Goal: Information Seeking & Learning: Learn about a topic

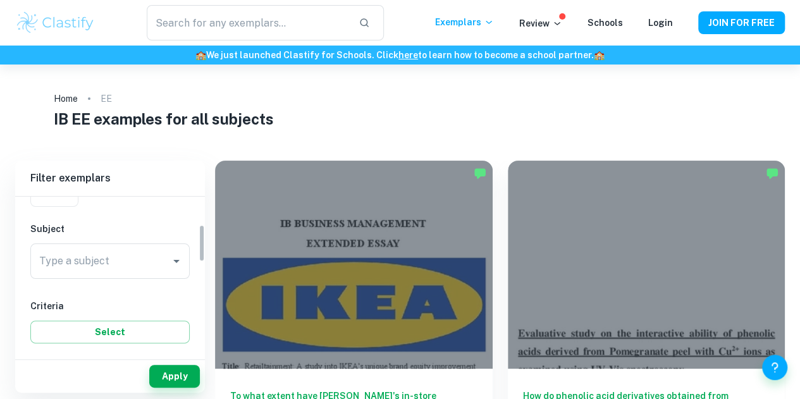
scroll to position [181, 0]
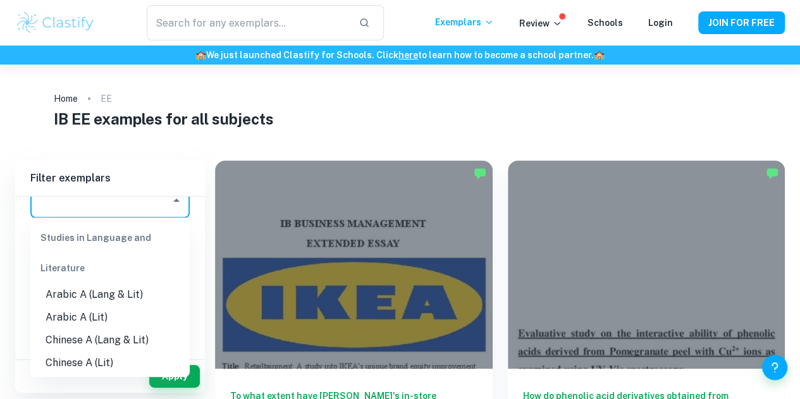
click at [123, 210] on input "Type a subject" at bounding box center [100, 200] width 129 height 24
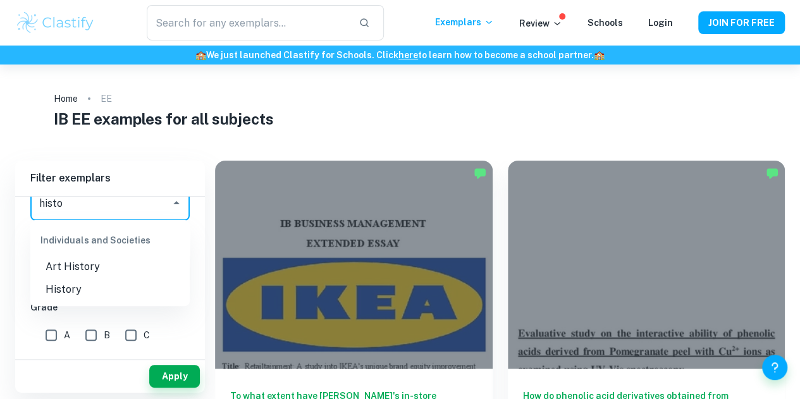
click at [71, 290] on li "History" at bounding box center [109, 289] width 159 height 23
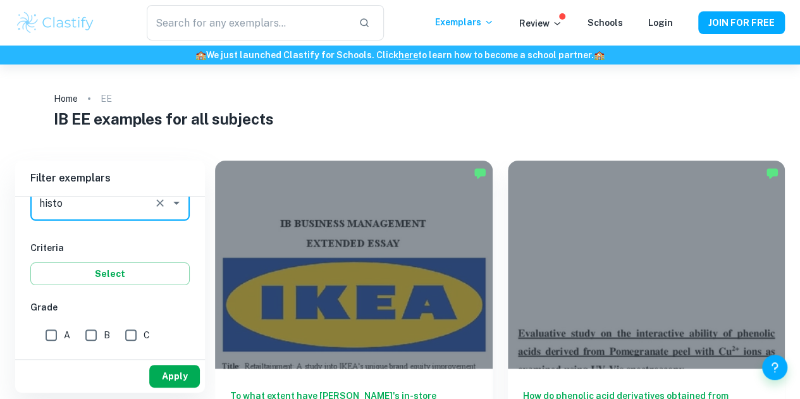
type input "History"
click at [174, 370] on button "Apply" at bounding box center [174, 376] width 51 height 23
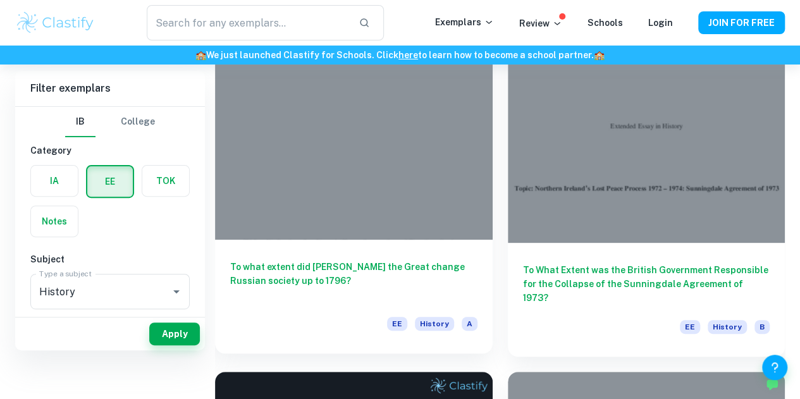
scroll to position [47, 0]
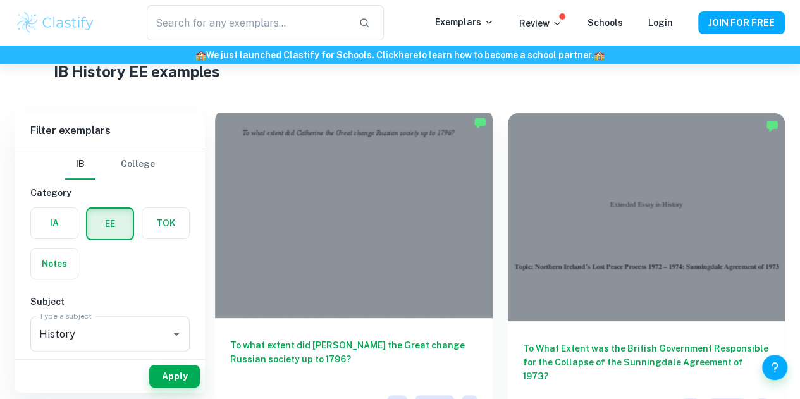
click at [342, 190] on div at bounding box center [354, 214] width 278 height 208
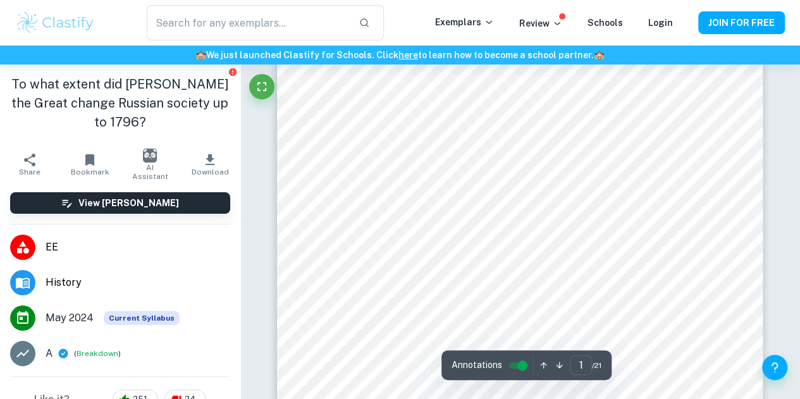
scroll to position [229, 0]
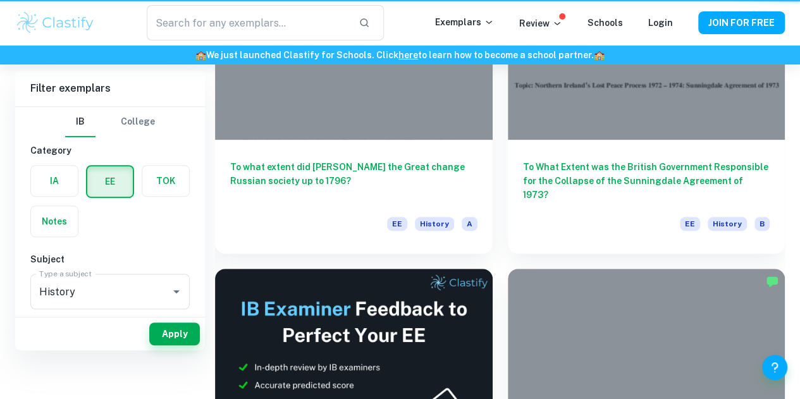
scroll to position [47, 0]
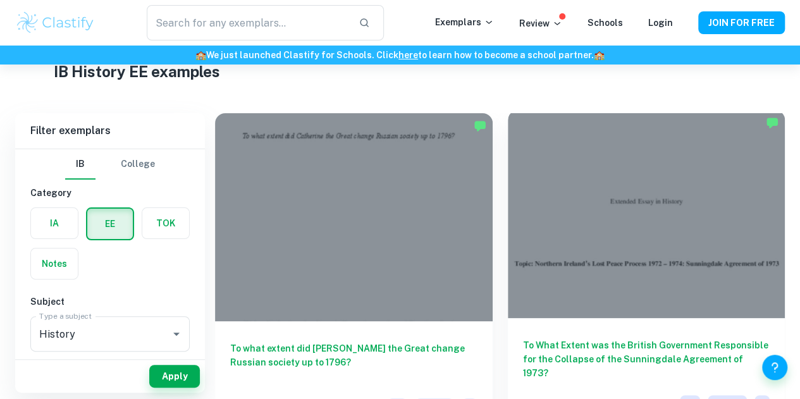
click at [508, 178] on div at bounding box center [647, 214] width 278 height 208
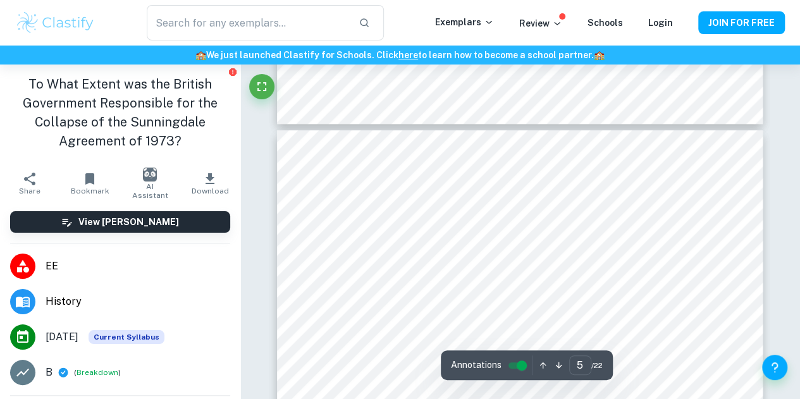
scroll to position [2598, 0]
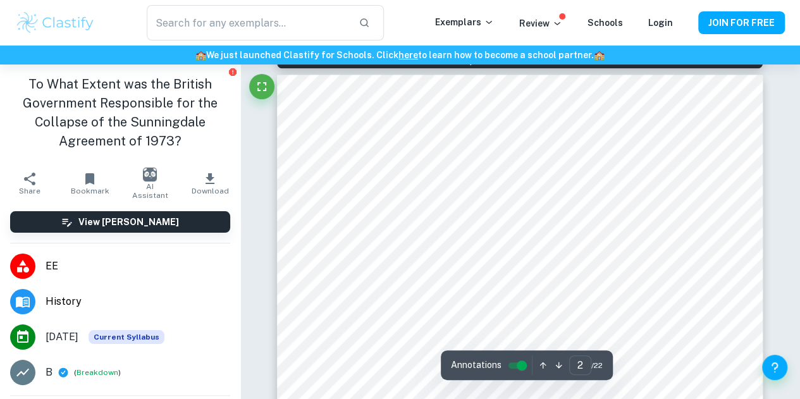
type input "1"
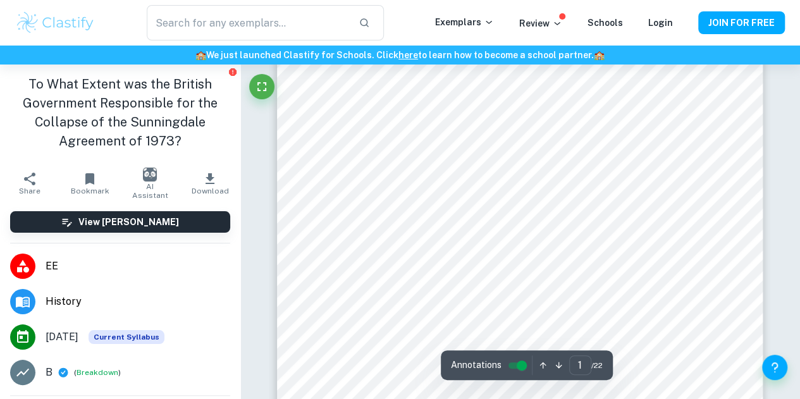
scroll to position [87, 0]
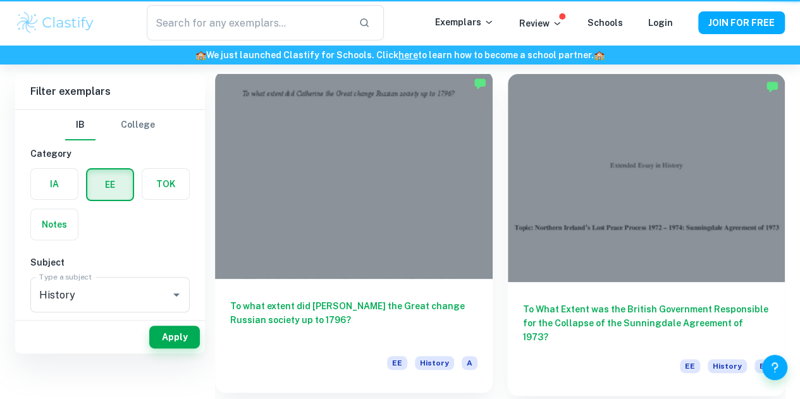
scroll to position [47, 0]
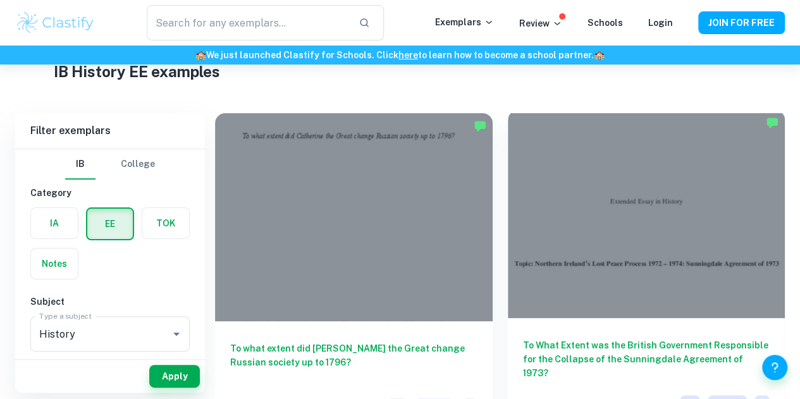
click at [508, 193] on div at bounding box center [647, 214] width 278 height 208
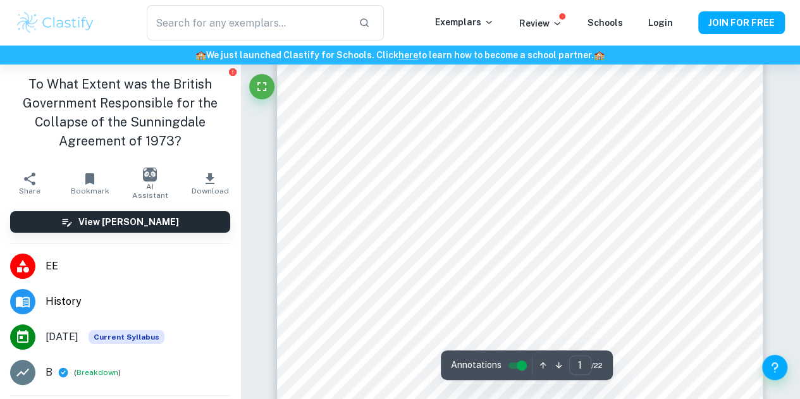
scroll to position [134, 0]
